Goal: Transaction & Acquisition: Register for event/course

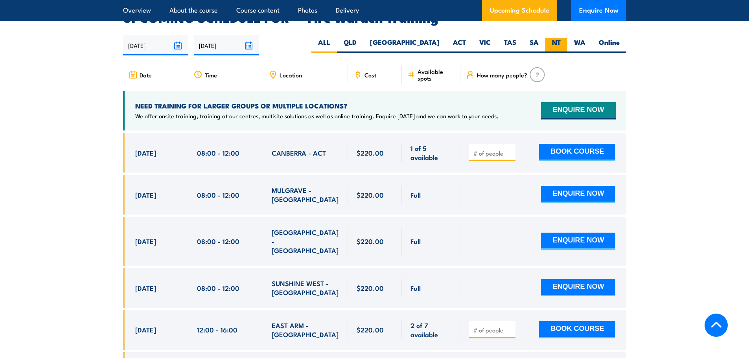
click at [551, 38] on label "NT" at bounding box center [556, 45] width 22 height 15
click at [561, 38] on input "NT" at bounding box center [563, 40] width 5 height 5
radio input "true"
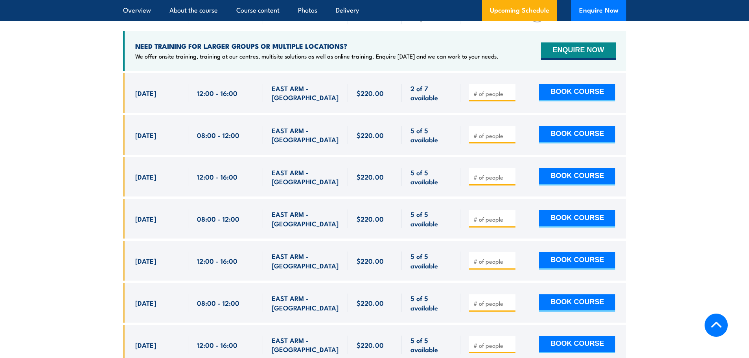
scroll to position [1541, 0]
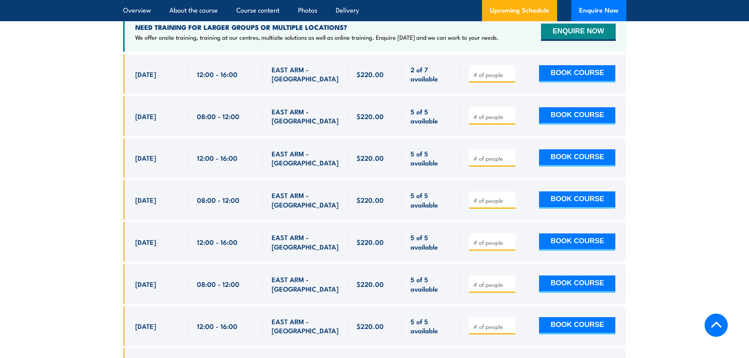
click at [495, 155] on input "number" at bounding box center [492, 159] width 39 height 8
click at [509, 155] on input "1" at bounding box center [492, 159] width 39 height 8
click at [509, 155] on input "2" at bounding box center [492, 159] width 39 height 8
type input "3"
click at [509, 155] on input "3" at bounding box center [492, 159] width 39 height 8
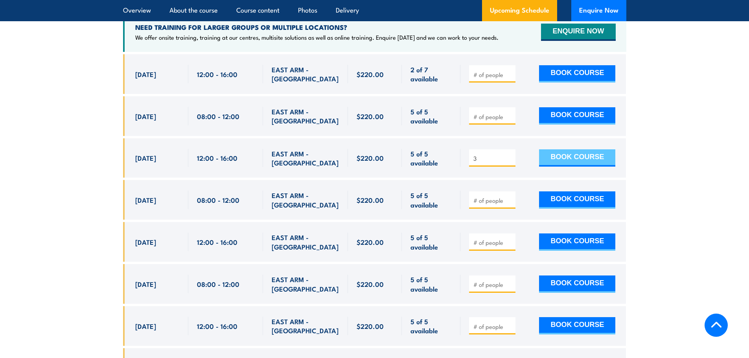
click at [574, 149] on button "BOOK COURSE" at bounding box center [577, 157] width 76 height 17
